Goal: Find specific page/section

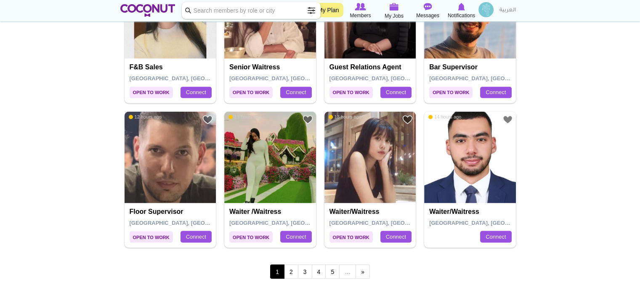
scroll to position [1388, 0]
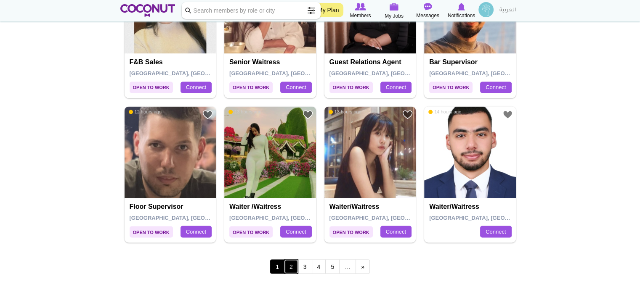
click at [291, 263] on link "2" at bounding box center [291, 267] width 14 height 14
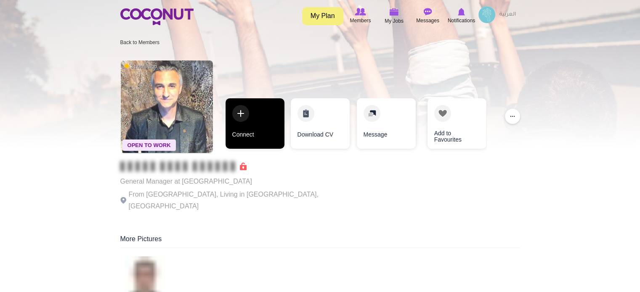
click at [248, 133] on link "Connect" at bounding box center [255, 123] width 59 height 50
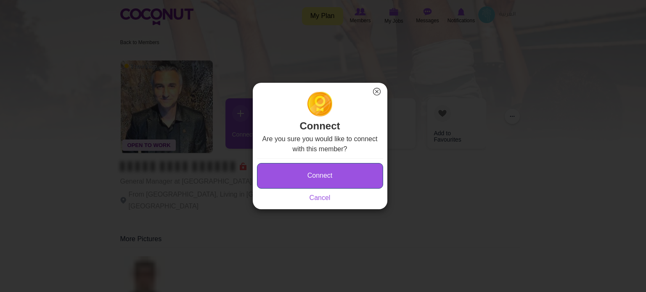
click at [286, 179] on button "Connect" at bounding box center [320, 176] width 126 height 26
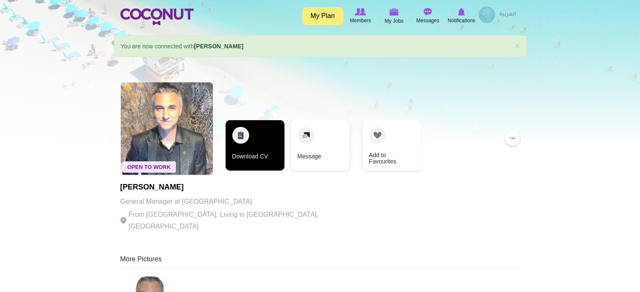
click at [255, 154] on link "Download CV" at bounding box center [255, 145] width 59 height 50
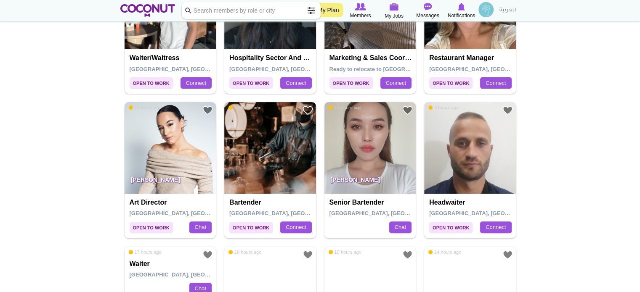
scroll to position [252, 0]
